Goal: Task Accomplishment & Management: Use online tool/utility

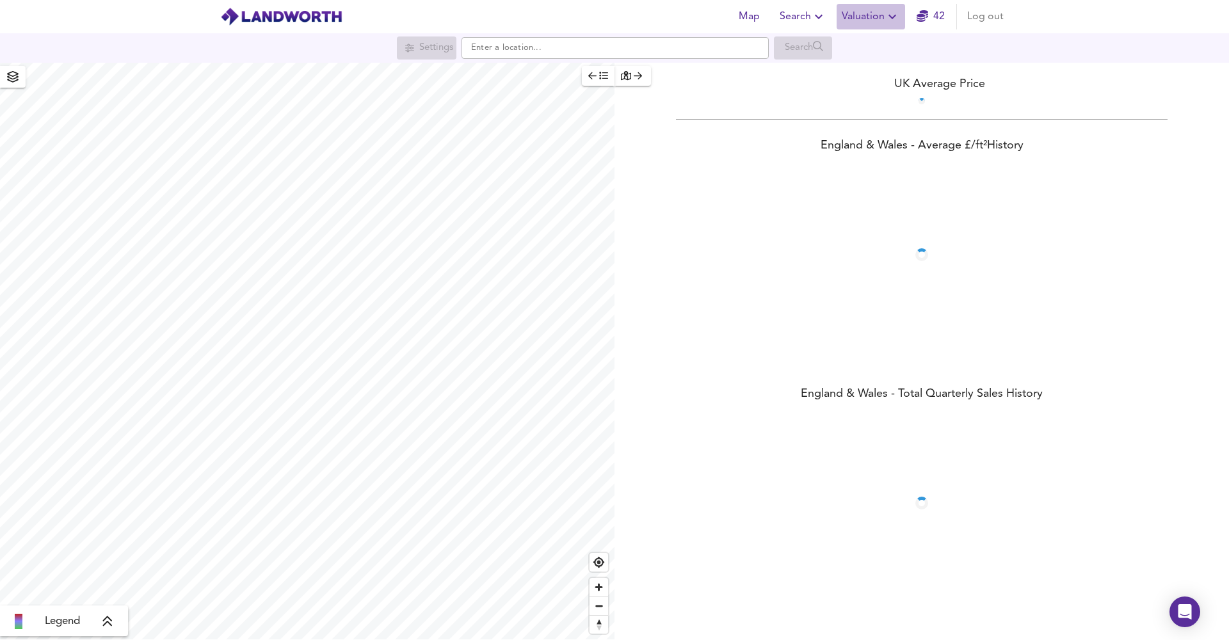
click at [874, 16] on span "Valuation" at bounding box center [871, 17] width 58 height 18
click at [871, 42] on li "New Valuation Report" at bounding box center [870, 46] width 153 height 23
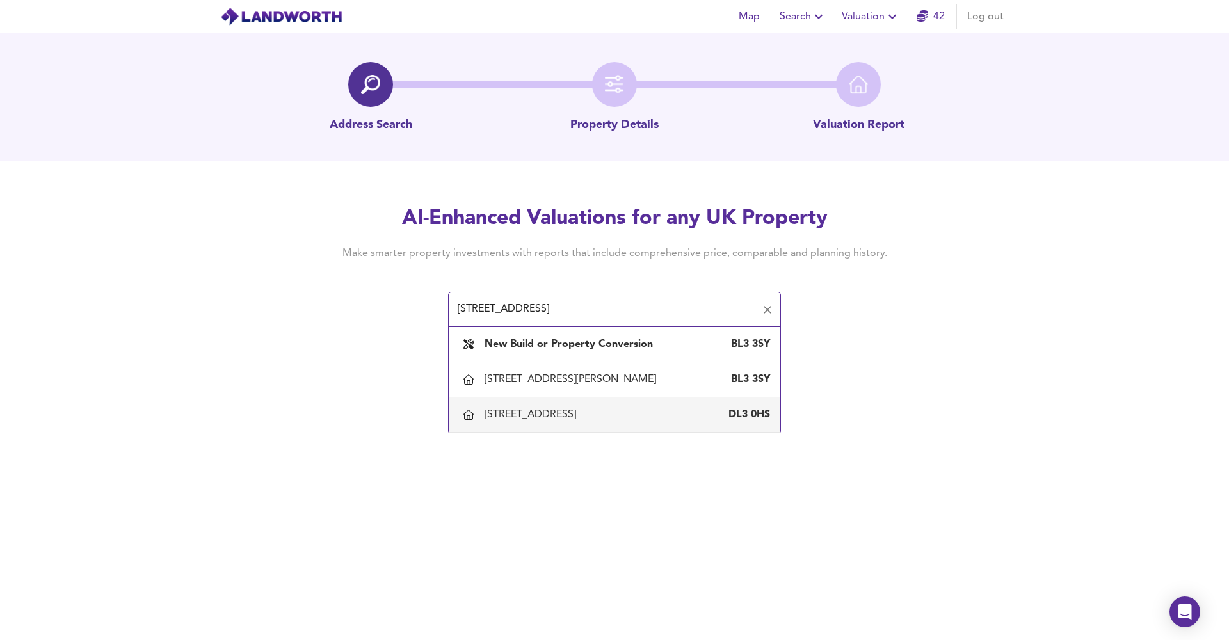
click at [575, 413] on div "[STREET_ADDRESS]" at bounding box center [533, 415] width 97 height 14
type input "[STREET_ADDRESS]"
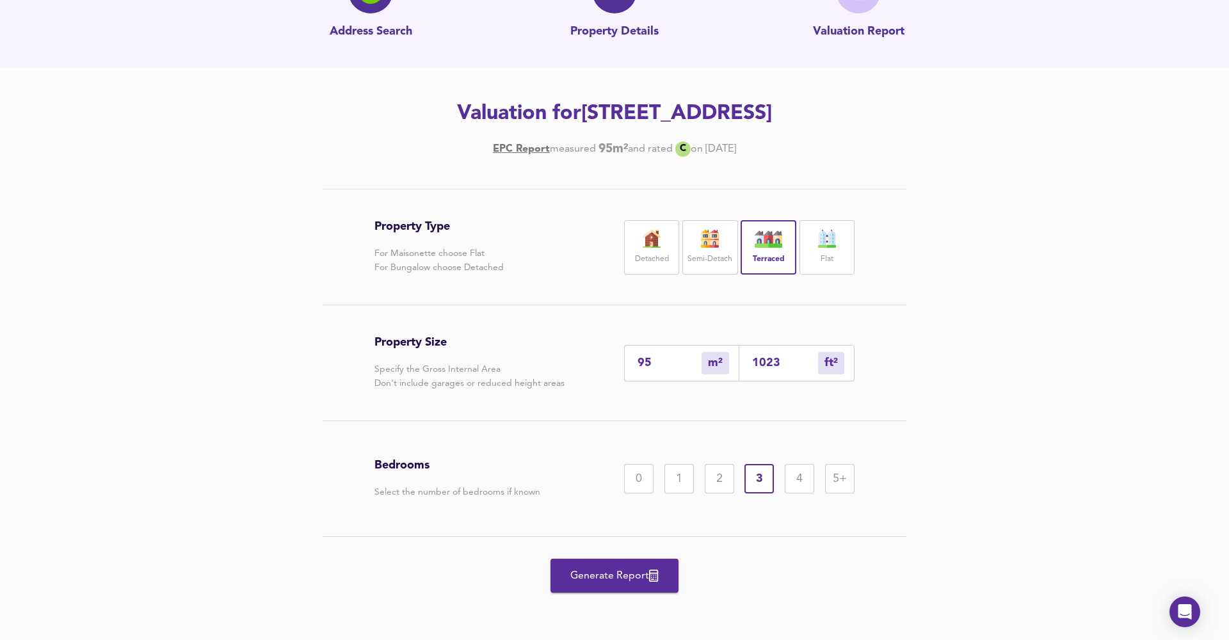
click at [620, 576] on span "Generate Report" at bounding box center [614, 576] width 102 height 18
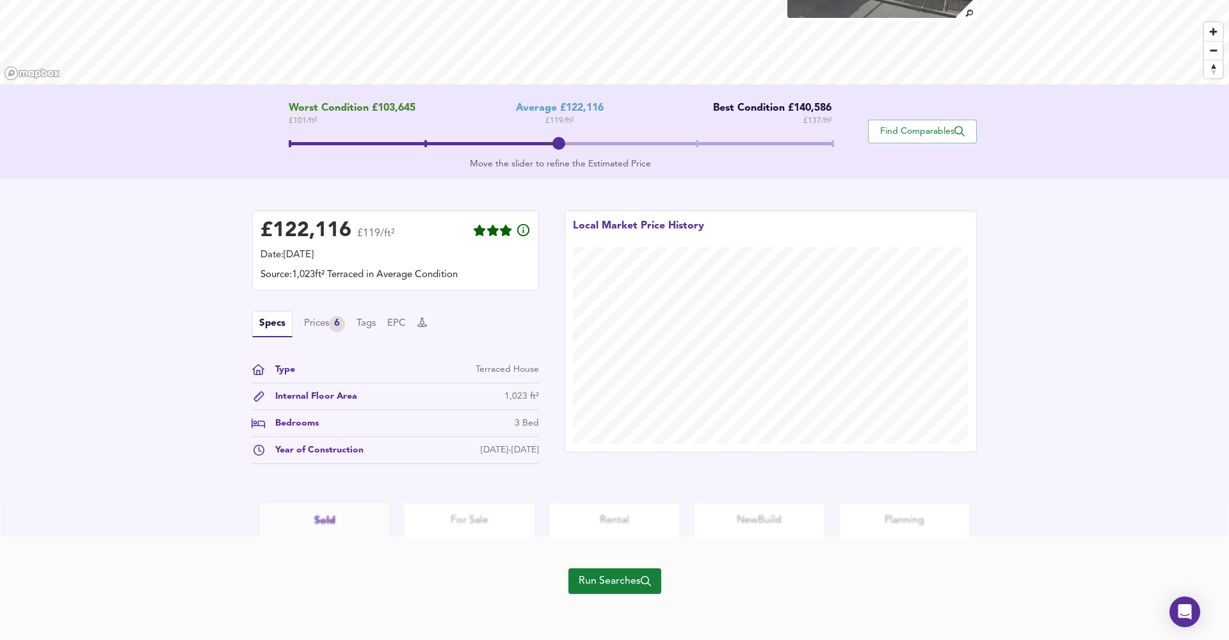
scroll to position [181, 0]
click at [615, 588] on span "Run Searches" at bounding box center [615, 581] width 72 height 18
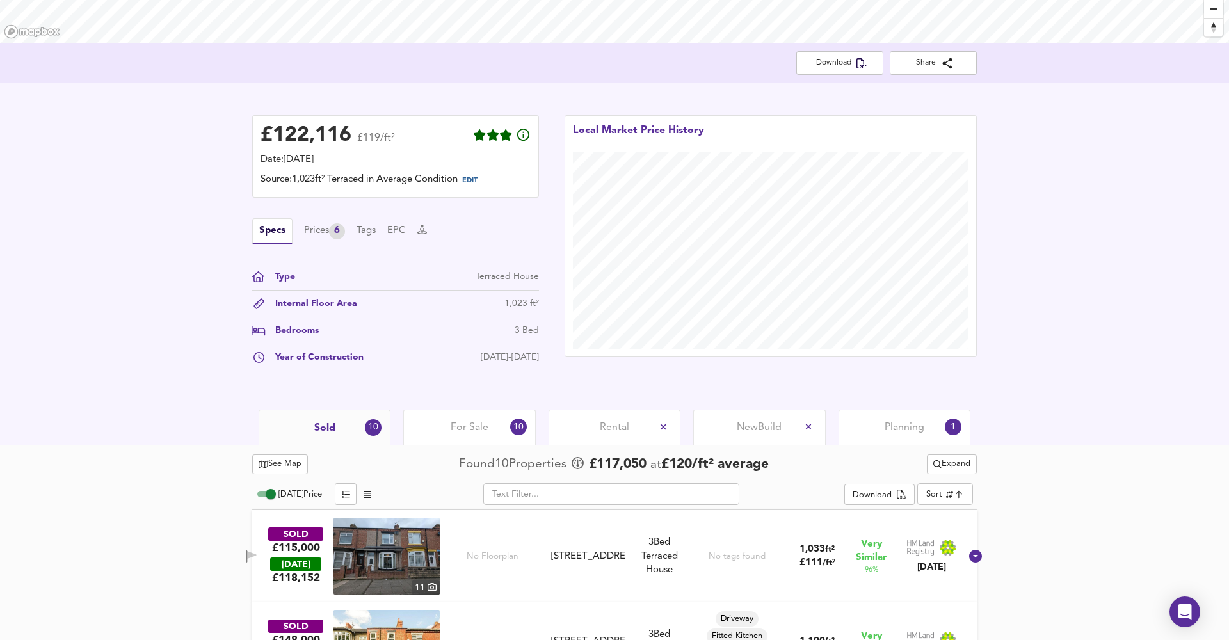
scroll to position [223, 0]
click at [946, 417] on body "Map Search Valuation 41 Log out [STREET_ADDRESS] Download Share £ 122,116 £119/…" at bounding box center [614, 97] width 1229 height 640
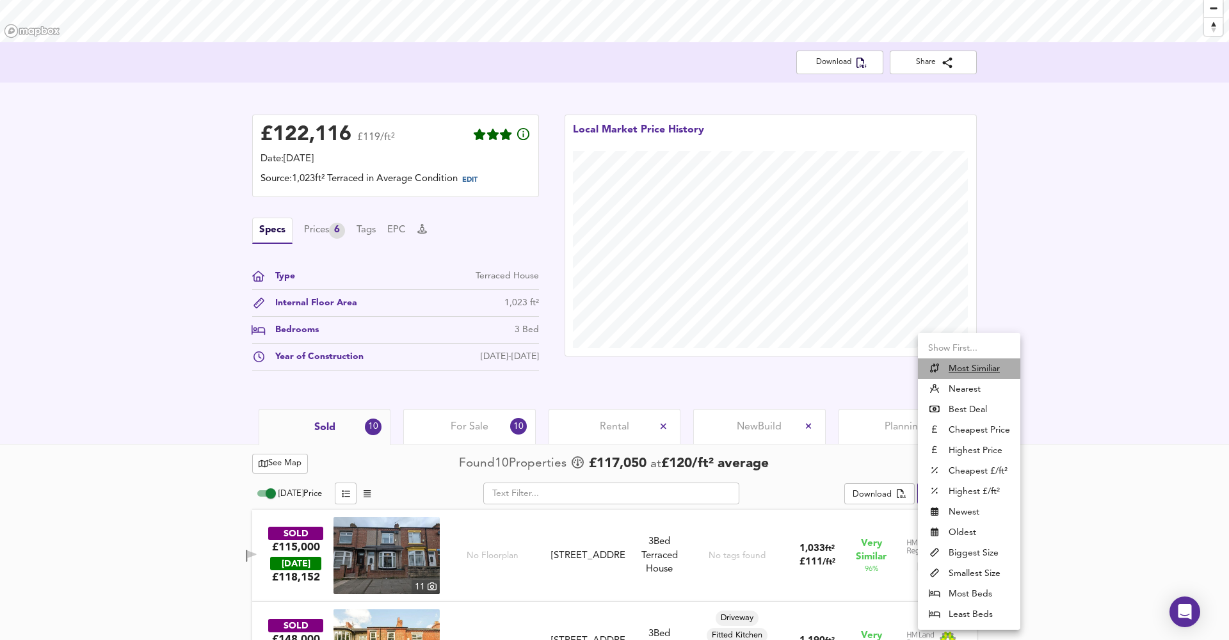
click at [957, 362] on u "Most Similiar" at bounding box center [974, 368] width 51 height 13
click at [935, 417] on body "Map Search Valuation 41 Log out [STREET_ADDRESS] Download Share £ 122,116 £119/…" at bounding box center [614, 97] width 1229 height 640
click at [1041, 417] on div at bounding box center [614, 320] width 1229 height 640
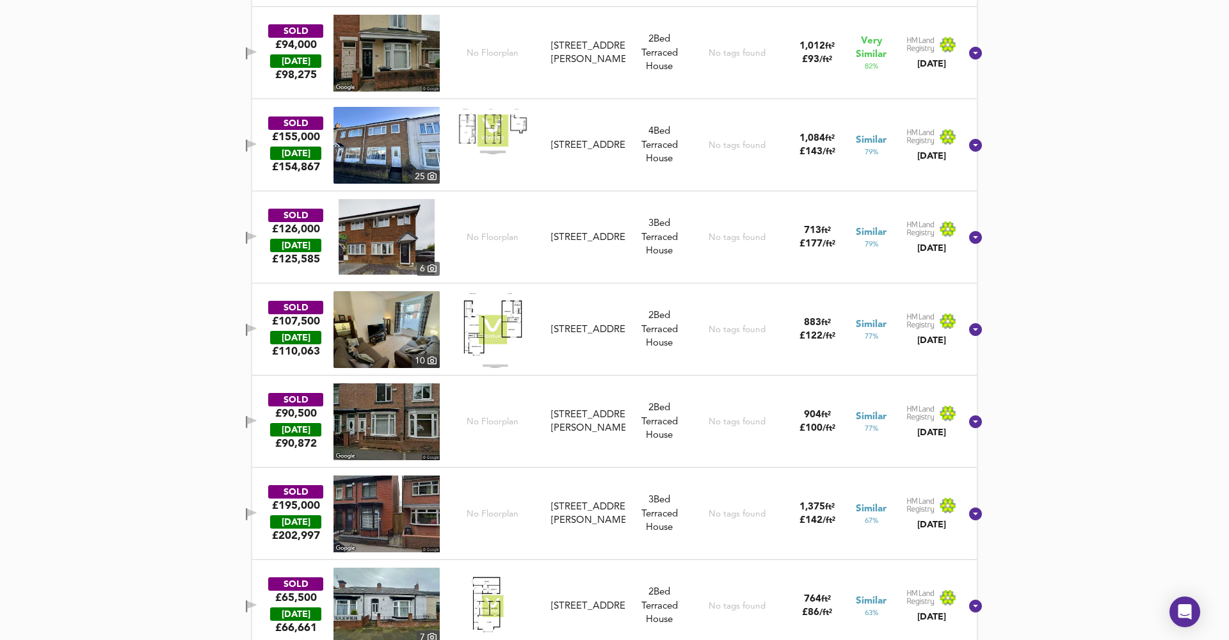
scroll to position [910, 0]
